Goal: Task Accomplishment & Management: Manage account settings

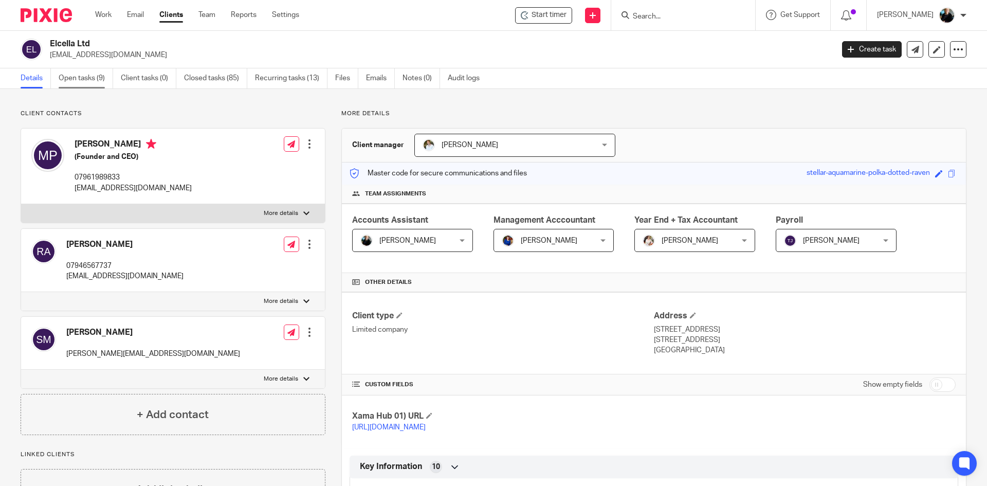
click at [85, 79] on link "Open tasks (9)" at bounding box center [86, 78] width 54 height 20
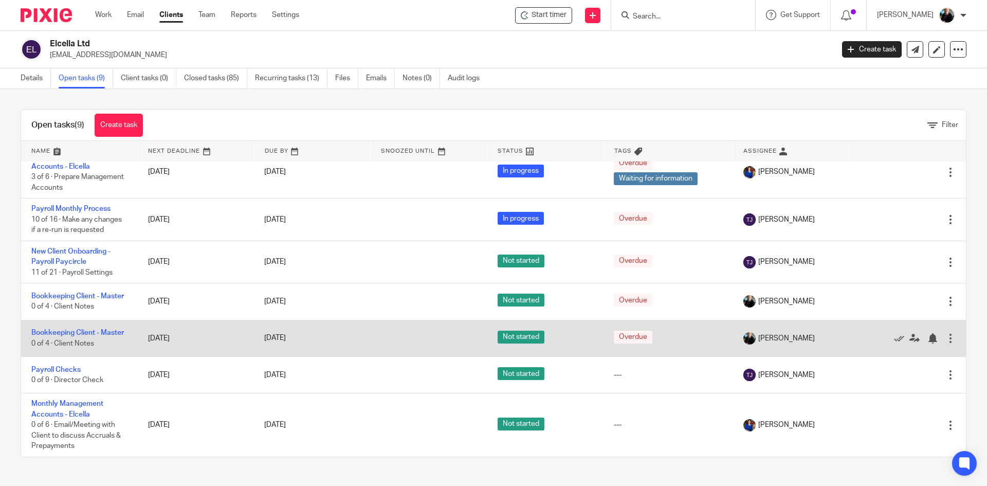
scroll to position [122, 0]
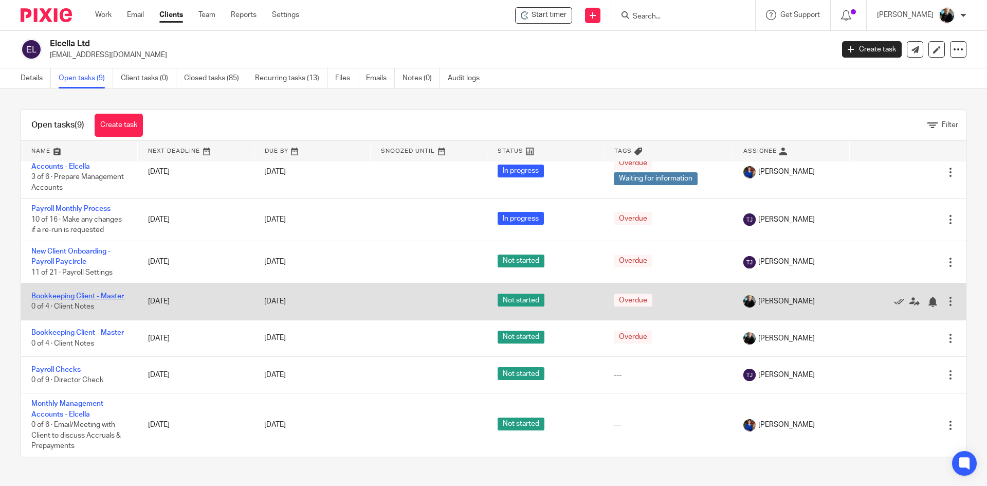
click at [60, 292] on link "Bookkeeping Client - Master" at bounding box center [77, 295] width 93 height 7
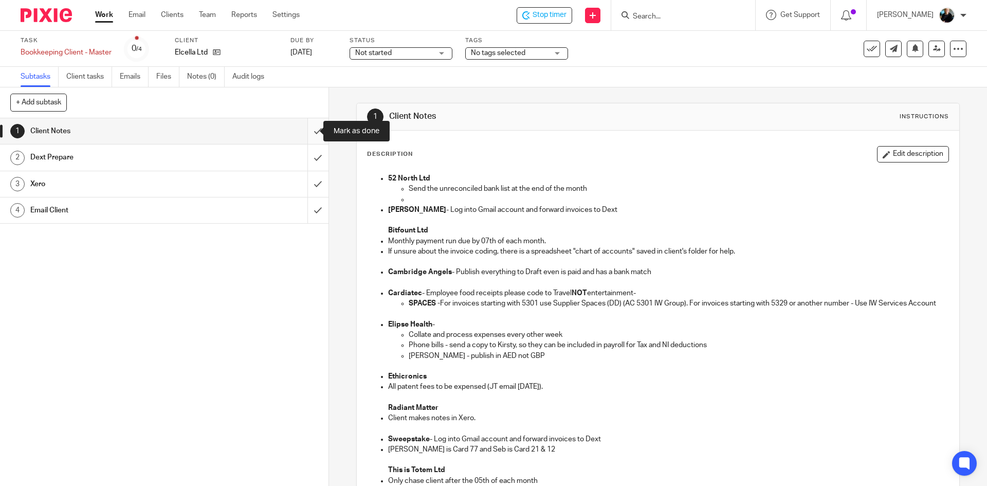
click at [306, 132] on input "submit" at bounding box center [164, 131] width 328 height 26
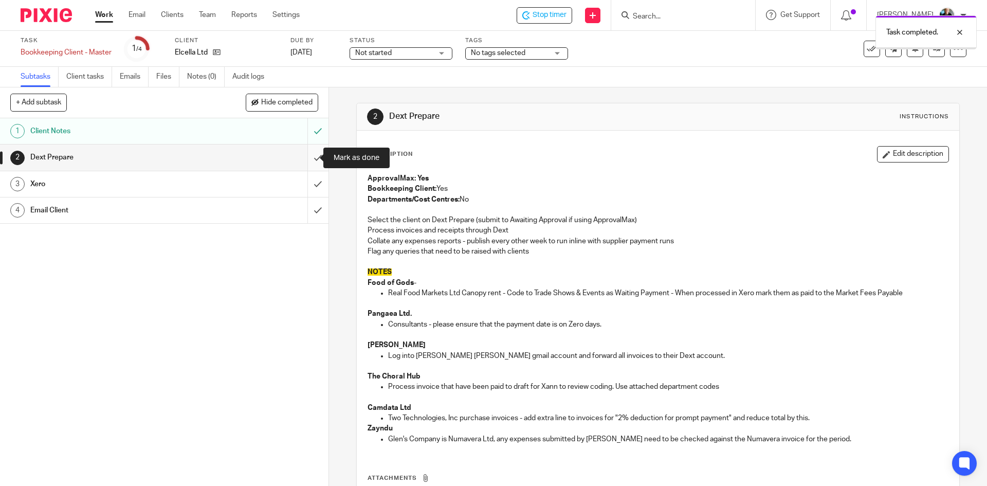
click at [307, 160] on input "submit" at bounding box center [164, 157] width 328 height 26
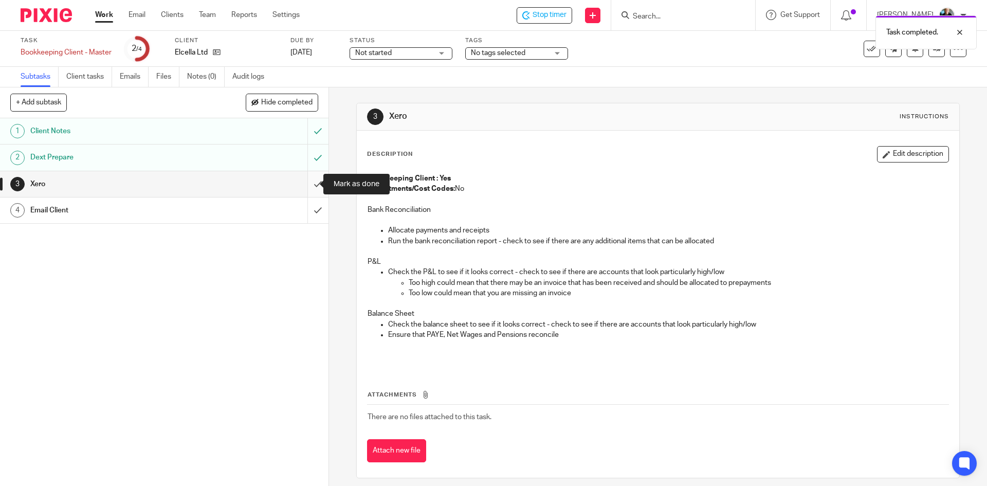
click at [307, 180] on input "submit" at bounding box center [164, 184] width 328 height 26
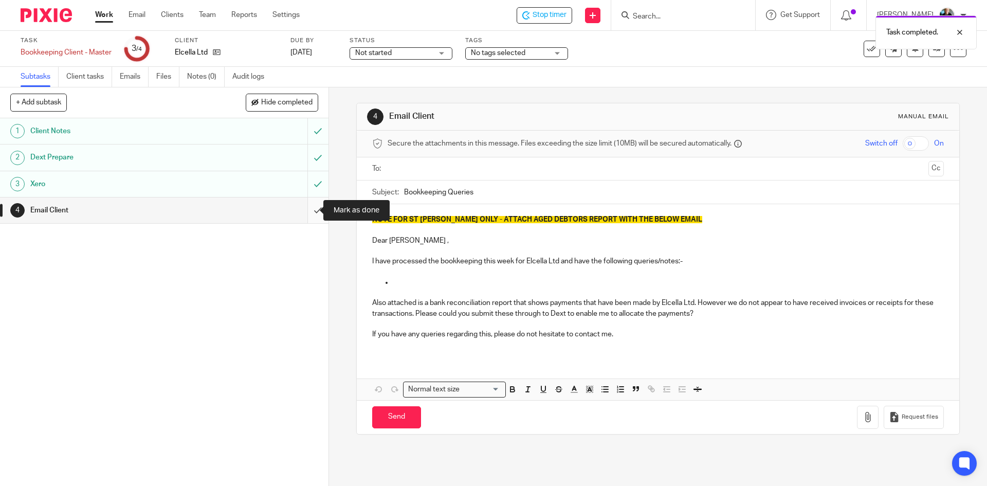
click at [306, 211] on input "submit" at bounding box center [164, 210] width 328 height 26
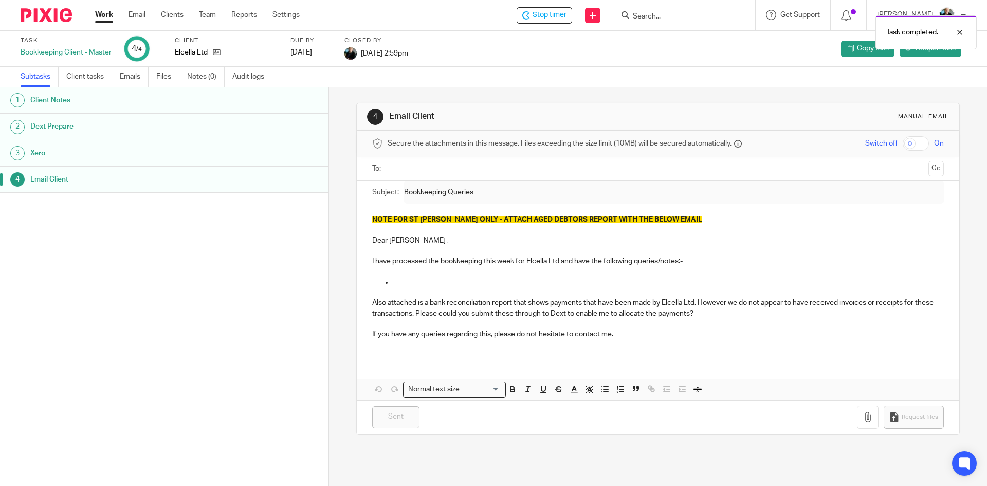
click at [554, 17] on div "Task completed." at bounding box center [734, 29] width 483 height 39
click at [558, 15] on div "Task completed." at bounding box center [734, 29] width 483 height 39
click at [541, 16] on span "Stop timer" at bounding box center [549, 15] width 34 height 11
click at [672, 19] on input "Search" at bounding box center [678, 16] width 93 height 9
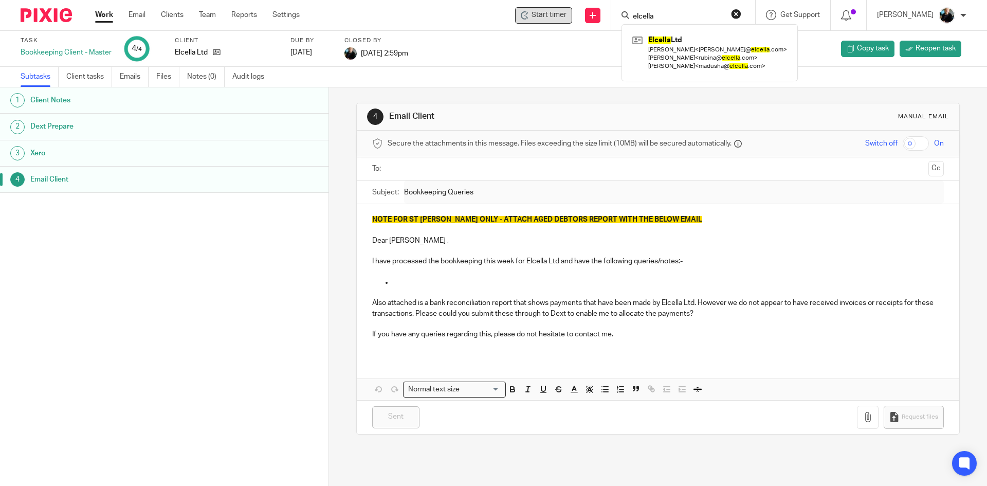
type input "elcella"
click button "submit" at bounding box center [0, 0] width 0 height 0
click at [677, 48] on link at bounding box center [710, 52] width 160 height 41
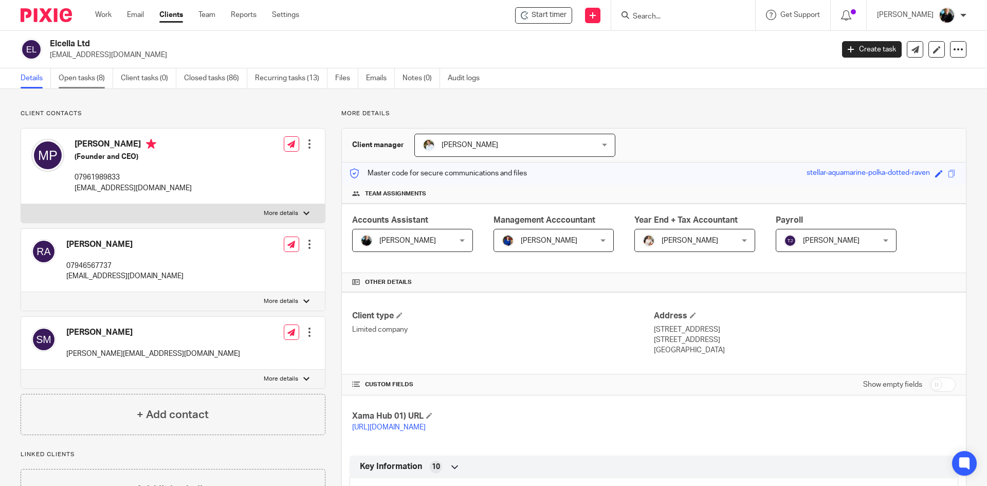
click at [88, 81] on link "Open tasks (8)" at bounding box center [86, 78] width 54 height 20
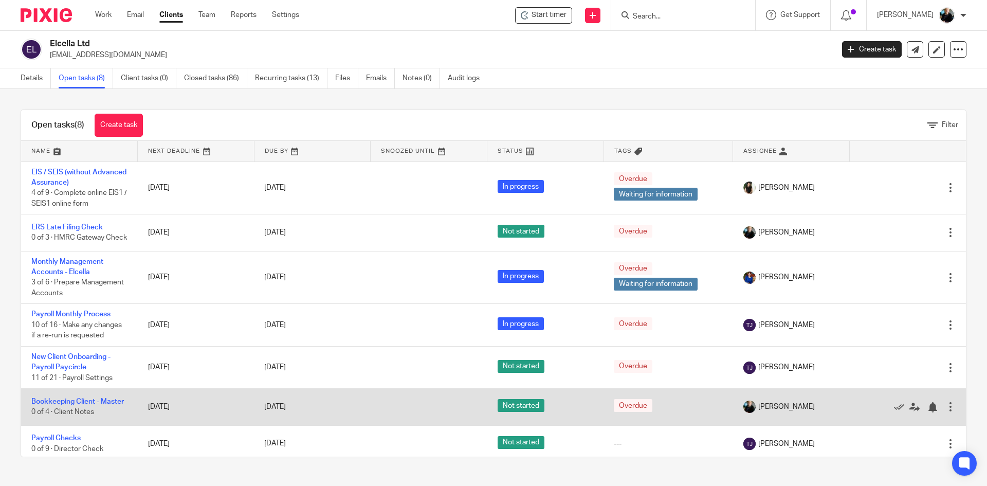
click at [57, 400] on td "Bookkeeping Client - Master 0 of 4 · Client Notes" at bounding box center [79, 407] width 117 height 36
click at [60, 405] on link "Bookkeeping Client - Master" at bounding box center [77, 401] width 93 height 7
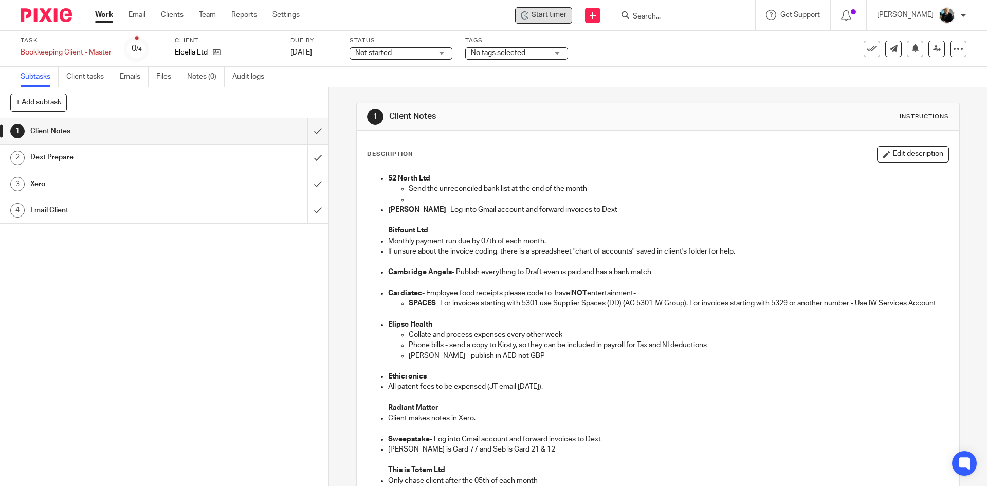
click at [551, 15] on span "Start timer" at bounding box center [548, 15] width 35 height 11
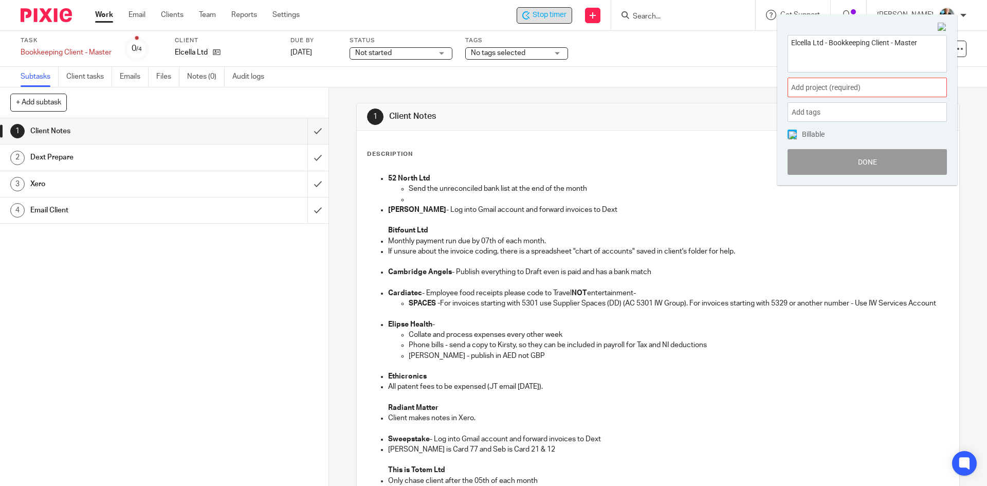
click at [827, 83] on span "Add project (required) :" at bounding box center [856, 87] width 130 height 11
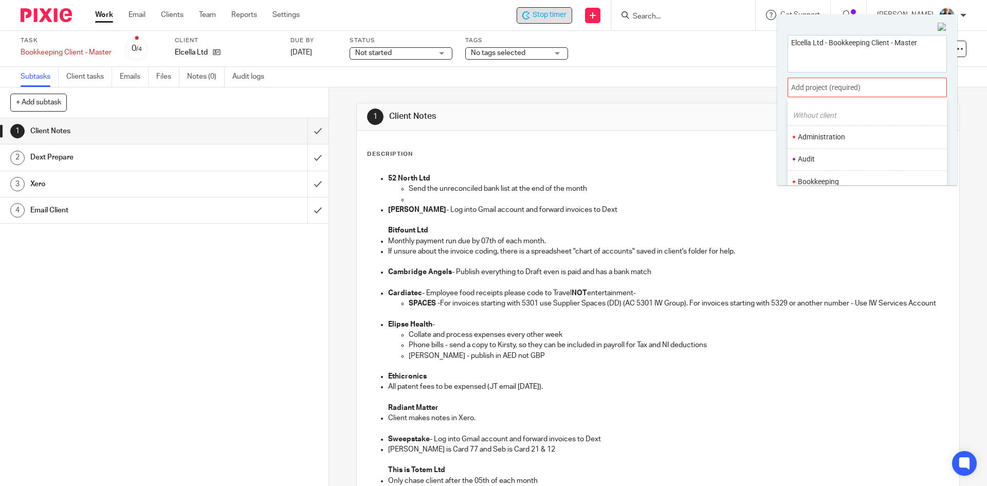
scroll to position [51, 0]
click at [810, 158] on li "Bookkeeping" at bounding box center [865, 156] width 134 height 11
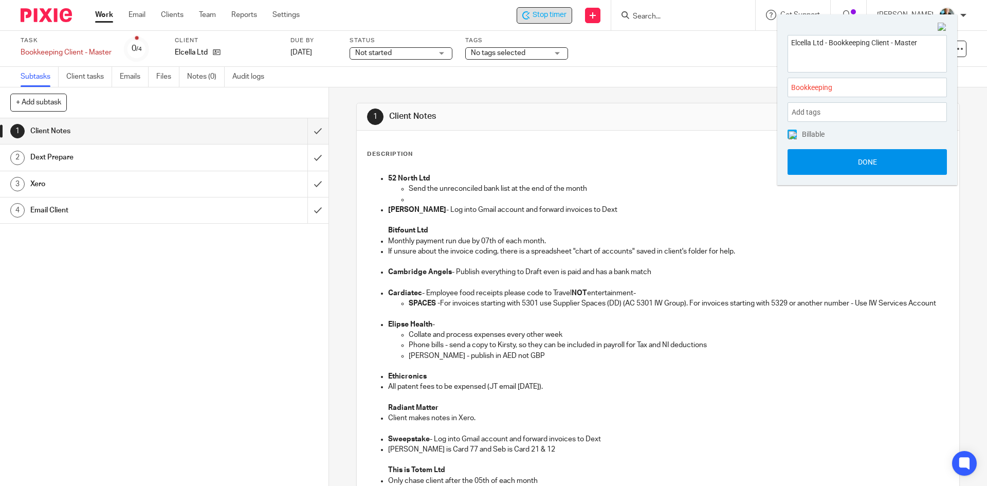
click at [823, 167] on button "Done" at bounding box center [866, 162] width 159 height 26
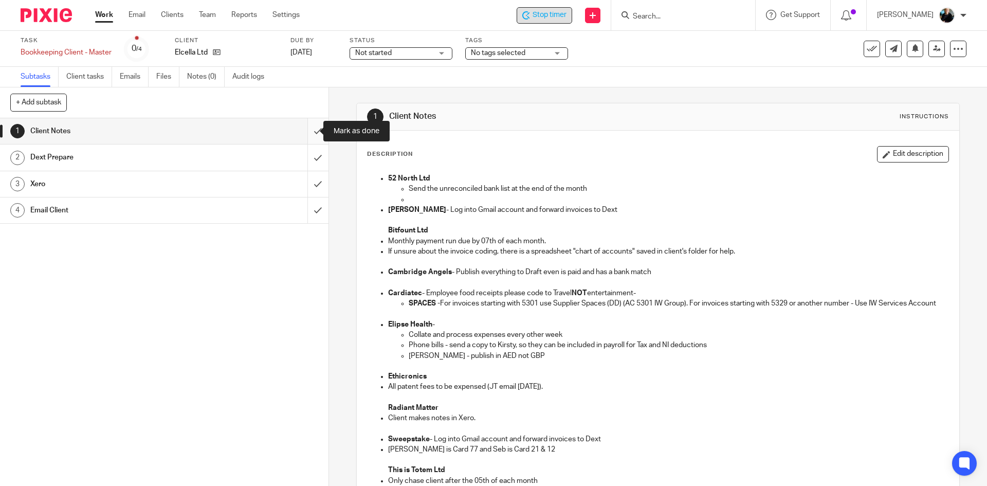
click at [304, 131] on input "submit" at bounding box center [164, 131] width 328 height 26
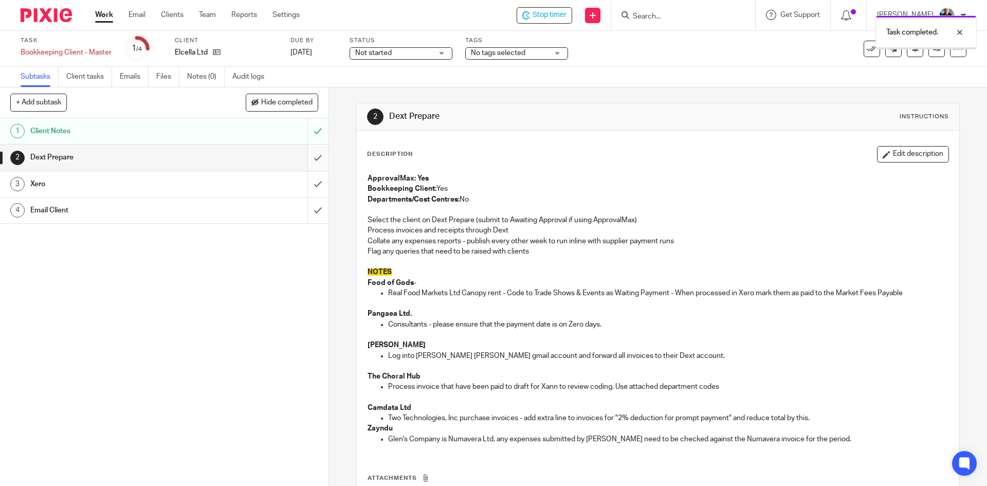
drag, startPoint x: 0, startPoint y: 0, endPoint x: 306, endPoint y: 156, distance: 343.7
click at [307, 156] on input "submit" at bounding box center [164, 157] width 328 height 26
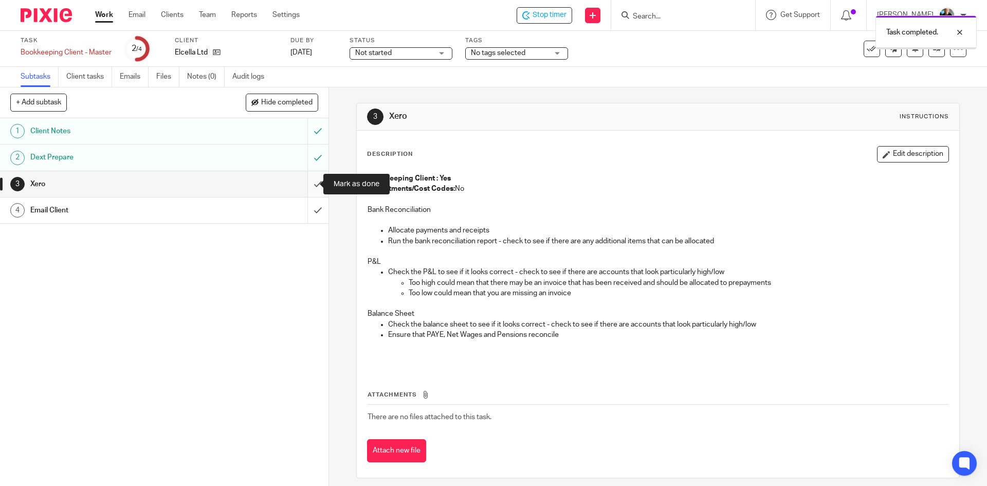
click at [307, 186] on input "submit" at bounding box center [164, 184] width 328 height 26
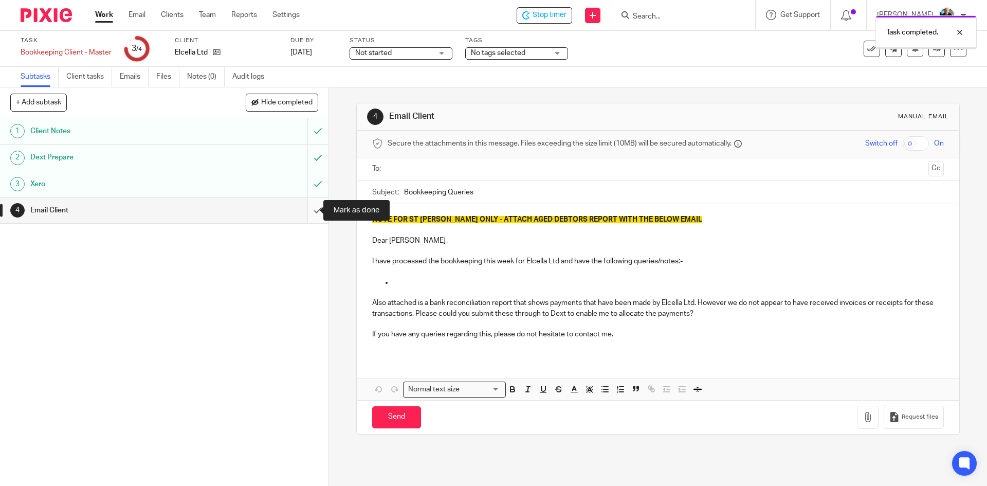
click at [306, 212] on input "submit" at bounding box center [164, 210] width 328 height 26
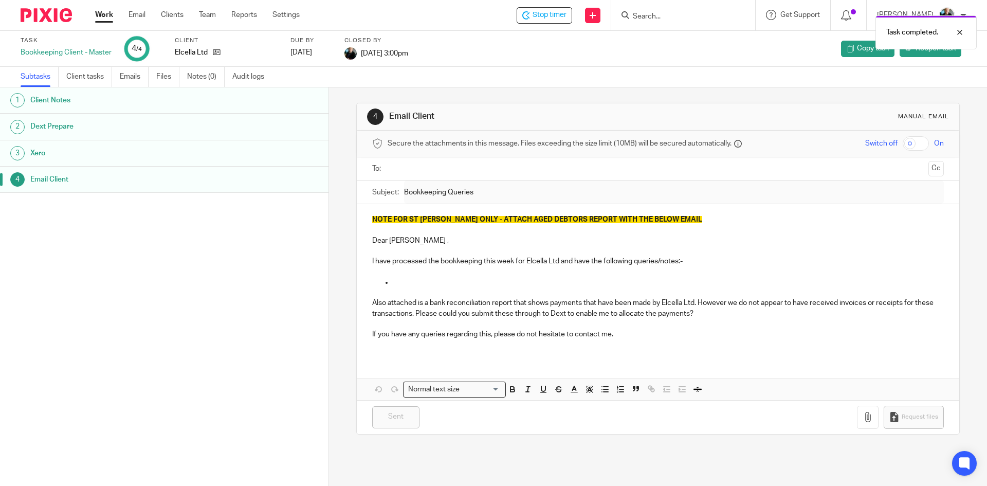
click at [545, 15] on div "Task completed." at bounding box center [734, 29] width 483 height 39
click at [545, 12] on span "Stop timer" at bounding box center [549, 15] width 34 height 11
click at [671, 9] on form at bounding box center [686, 15] width 109 height 13
click at [672, 17] on input "Search" at bounding box center [678, 16] width 93 height 9
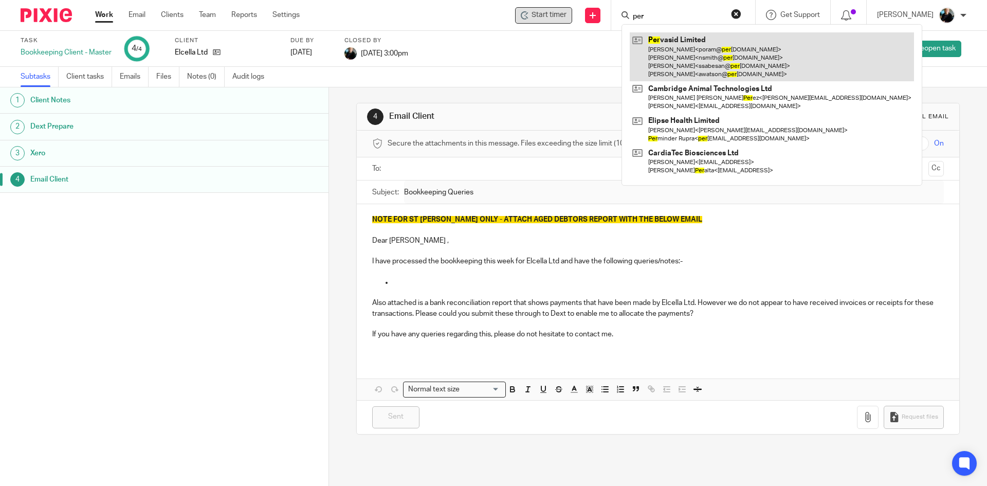
type input "per"
click at [682, 56] on link at bounding box center [772, 56] width 284 height 49
click at [682, 55] on link at bounding box center [772, 56] width 284 height 49
click at [682, 54] on link at bounding box center [772, 56] width 284 height 49
